Goal: Information Seeking & Learning: Learn about a topic

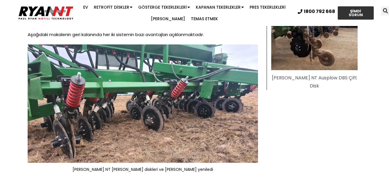
scroll to position [247, 0]
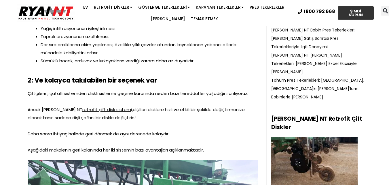
click at [319, 137] on img at bounding box center [315, 161] width 86 height 49
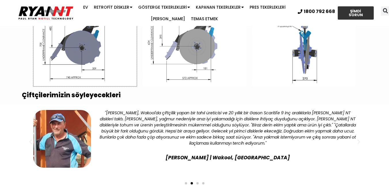
scroll to position [1182, 0]
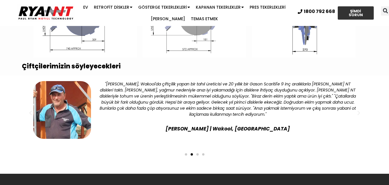
click at [187, 155] on span "Go to slide 1" at bounding box center [186, 154] width 2 height 2
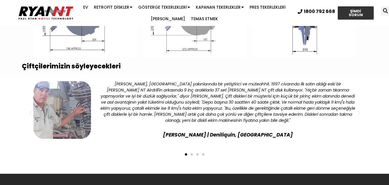
click at [191, 155] on span "Go to slide 2" at bounding box center [192, 154] width 2 height 2
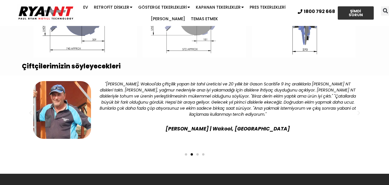
click at [197, 155] on span "Go to slide 3" at bounding box center [198, 154] width 2 height 2
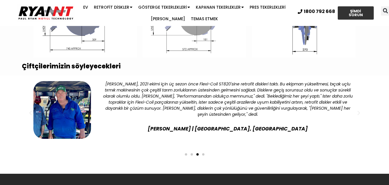
click at [204, 157] on div "Slaytlar" at bounding box center [195, 154] width 340 height 8
click at [205, 155] on div "Slaytlar" at bounding box center [195, 154] width 340 height 8
click at [202, 157] on div "Slaytlar" at bounding box center [195, 154] width 340 height 8
click at [203, 155] on span "Go to slide 4" at bounding box center [203, 154] width 2 height 2
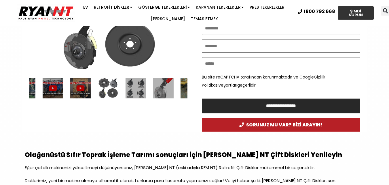
scroll to position [375, 0]
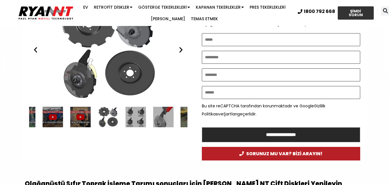
click at [112, 122] on div "RYAN NT Çift Diskli Plakalar (RFM)" at bounding box center [108, 117] width 20 height 20
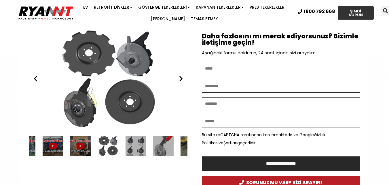
click at [180, 85] on div "RYAN NT Çift Diskli Plakalar (RFM)" at bounding box center [108, 78] width 159 height 99
click at [181, 82] on icon "Sonraki" at bounding box center [181, 78] width 7 height 7
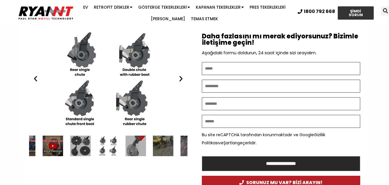
click at [143, 148] on div "7 / 34" at bounding box center [136, 145] width 20 height 20
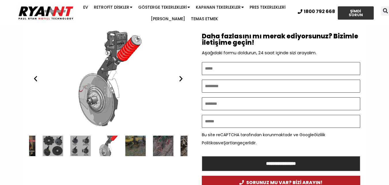
click at [138, 148] on div "8 / 34" at bounding box center [136, 145] width 20 height 20
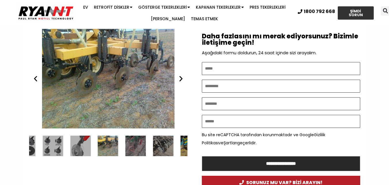
click at [141, 148] on div "9 / 34" at bounding box center [136, 145] width 20 height 20
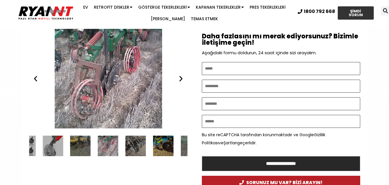
click at [157, 146] on div "11 / 34" at bounding box center [163, 145] width 20 height 20
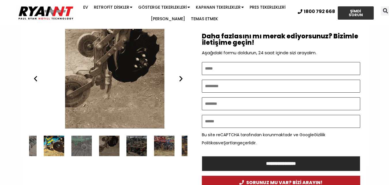
click at [127, 139] on div "14 / 34" at bounding box center [137, 145] width 20 height 20
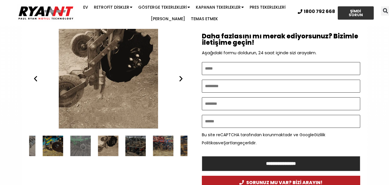
click at [159, 142] on div "15 / 34" at bounding box center [163, 145] width 20 height 20
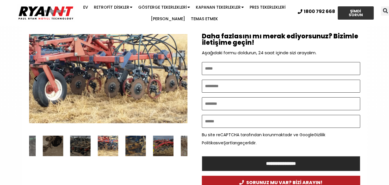
click at [163, 150] on div "17 / 34" at bounding box center [163, 145] width 20 height 20
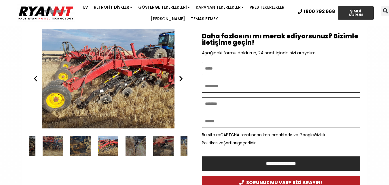
click at [163, 148] on div "19 / 34" at bounding box center [163, 145] width 20 height 20
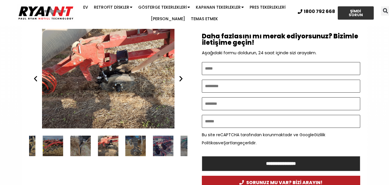
click at [185, 148] on div "22 / 34" at bounding box center [191, 145] width 20 height 20
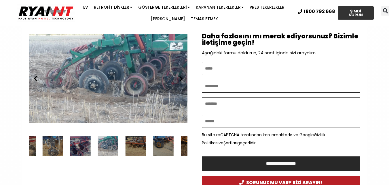
click at [185, 148] on div "25 / 34" at bounding box center [191, 145] width 20 height 20
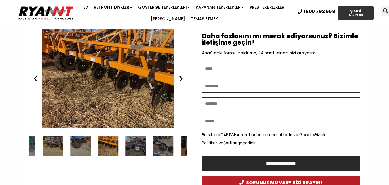
click at [185, 148] on div "28 / 34" at bounding box center [191, 145] width 20 height 20
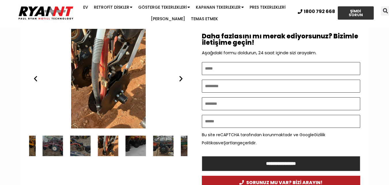
click at [87, 93] on div "RYAN NT Retrofit Çift Diskler" at bounding box center [108, 78] width 159 height 99
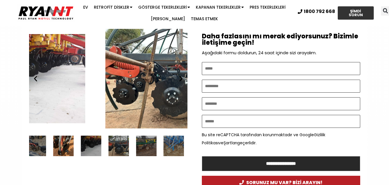
click at [136, 143] on div "31 / 34" at bounding box center [146, 145] width 20 height 20
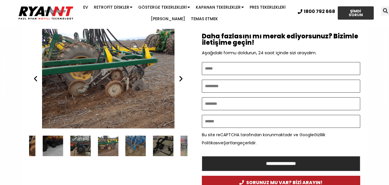
click at [168, 145] on div "33 / 34" at bounding box center [163, 145] width 20 height 20
